Goal: Ask a question

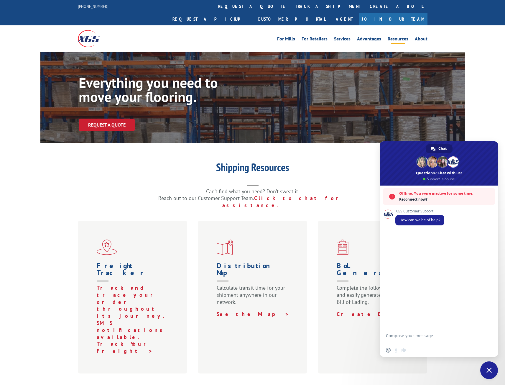
scroll to position [259, 0]
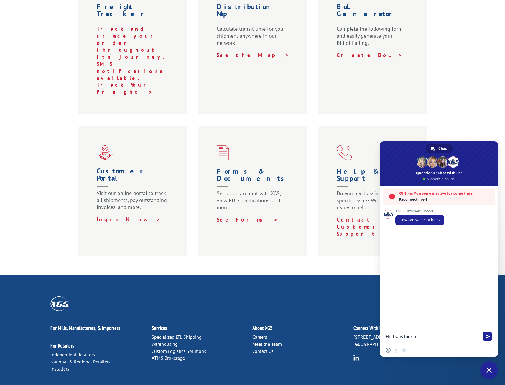
click at [420, 198] on span "Reconnect now?" at bounding box center [445, 199] width 93 height 6
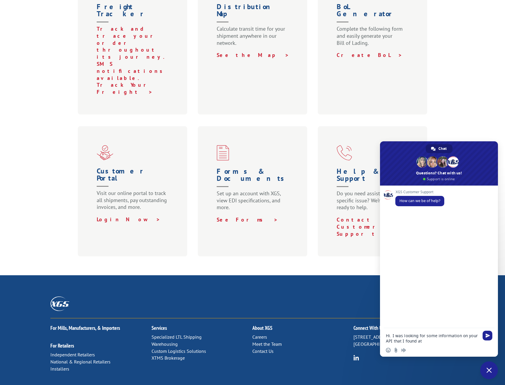
paste textarea "[URL][DOMAIN_NAME]"
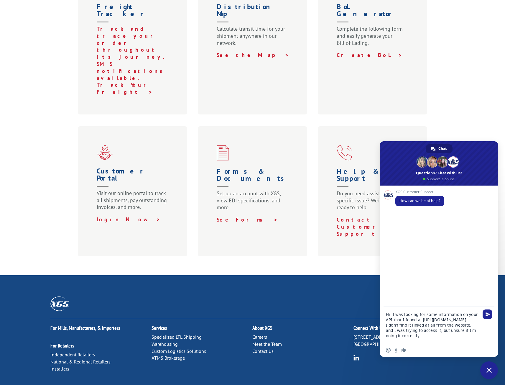
type textarea "Hi. I was looking for some information on your API that I found at https://deve…"
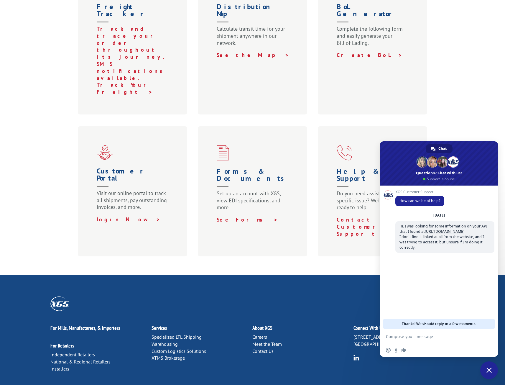
click at [48, 158] on div "Shipping Resources Can’t find what you need? Don’t sweat it. Reach out to our C…" at bounding box center [252, 79] width 505 height 353
click at [441, 340] on form at bounding box center [432, 337] width 93 height 16
click at [441, 338] on textarea "Compose your message..." at bounding box center [432, 336] width 93 height 5
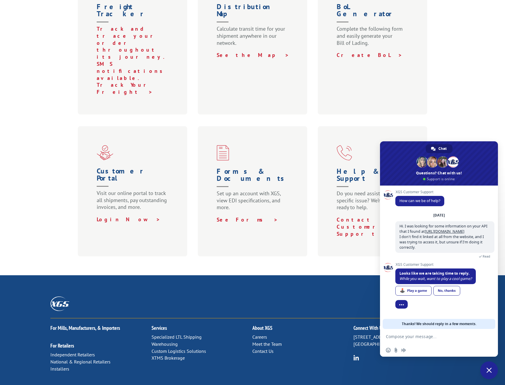
click at [441, 332] on form at bounding box center [432, 337] width 93 height 16
click at [452, 286] on div "No, thanks" at bounding box center [447, 291] width 27 height 10
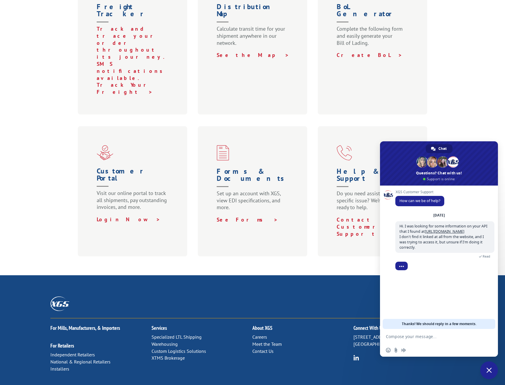
click at [432, 335] on textarea "Compose your message..." at bounding box center [432, 336] width 93 height 5
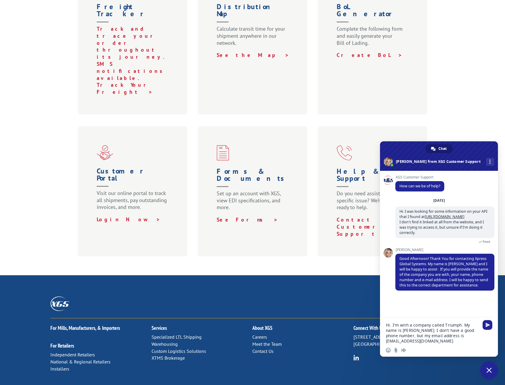
type textarea "Hi. I'm with a company called Triumph. My name is Corey Haines. I don't have a …"
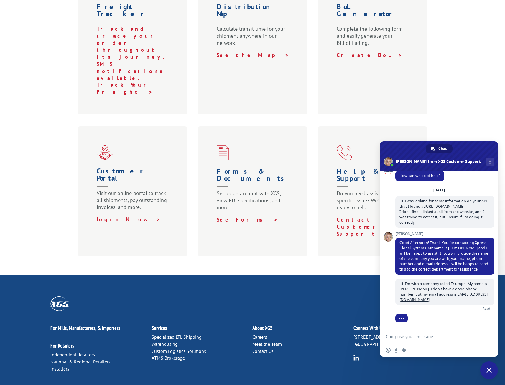
scroll to position [30, 0]
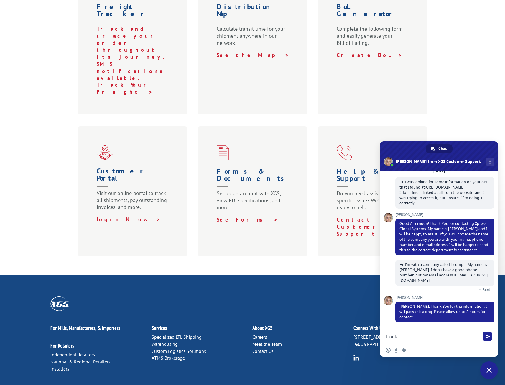
type textarea "thanks"
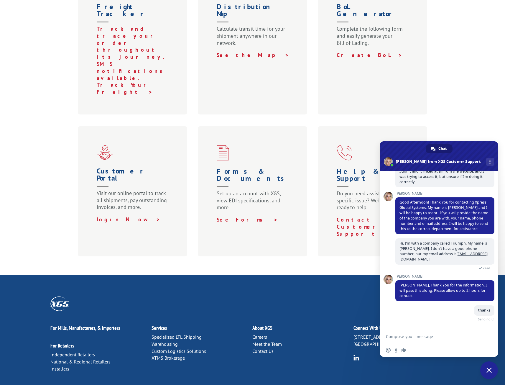
scroll to position [44, 0]
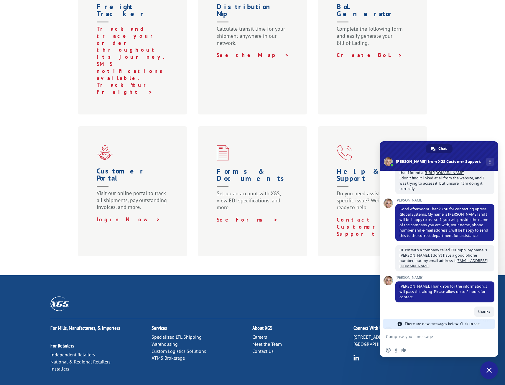
click at [453, 323] on span "There are new messages below. Click to see." at bounding box center [443, 324] width 76 height 10
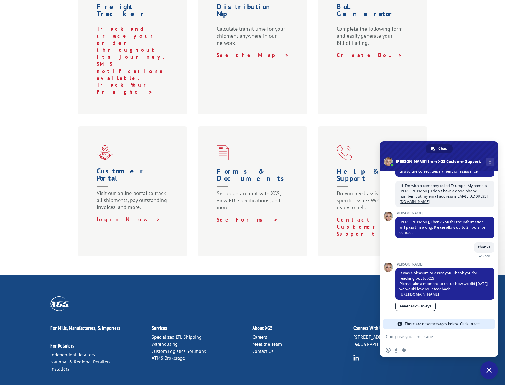
click at [401, 262] on span "[PERSON_NAME]" at bounding box center [445, 264] width 99 height 4
click at [211, 275] on div "For Mills, Manufacturers, & Importers For Retailers Independent Retailers Natio…" at bounding box center [252, 366] width 505 height 183
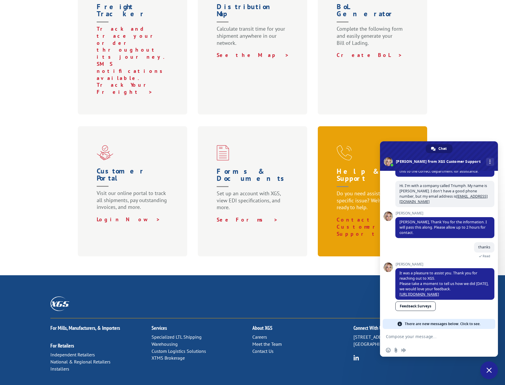
click at [330, 165] on div "Help & Support Do you need assistance with a specific issue? We’re here and rea…" at bounding box center [373, 191] width 110 height 130
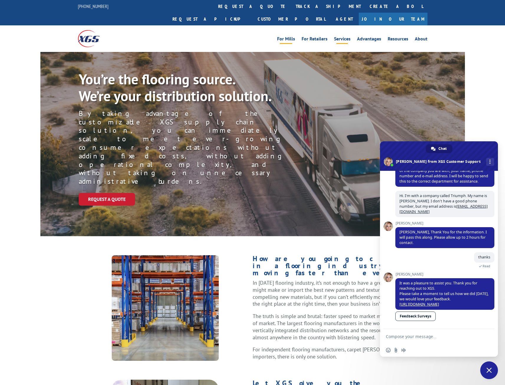
click at [338, 37] on link "Services" at bounding box center [342, 40] width 17 height 6
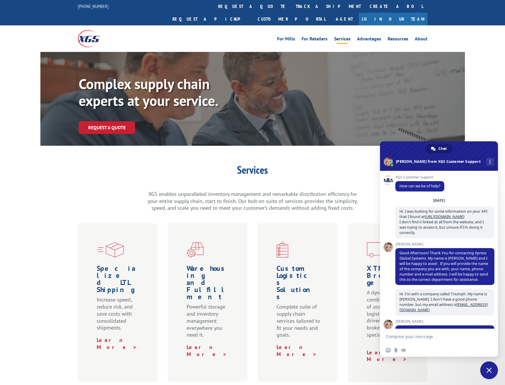
scroll to position [103, 0]
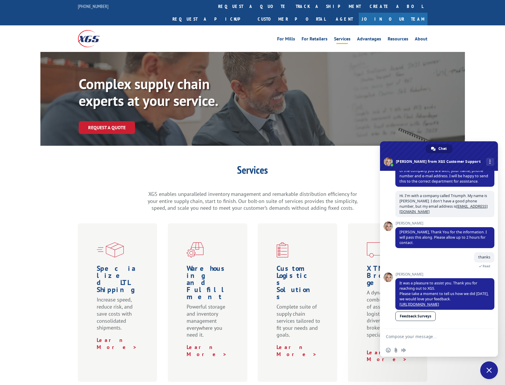
click at [492, 372] on span "Close chat" at bounding box center [490, 370] width 18 height 18
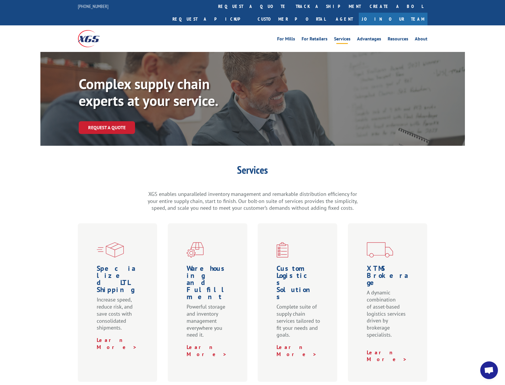
click at [461, 253] on div "Services XGS enables unparalleled inventory management and remarkable distribut…" at bounding box center [252, 273] width 505 height 217
click at [405, 37] on link "Resources" at bounding box center [398, 40] width 21 height 6
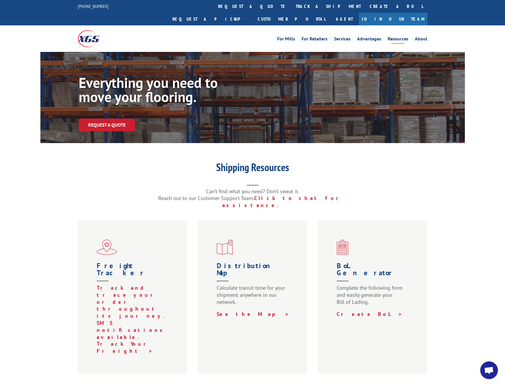
scroll to position [103, 0]
click at [330, 13] on link "Customer Portal" at bounding box center [291, 19] width 77 height 13
